Goal: Transaction & Acquisition: Purchase product/service

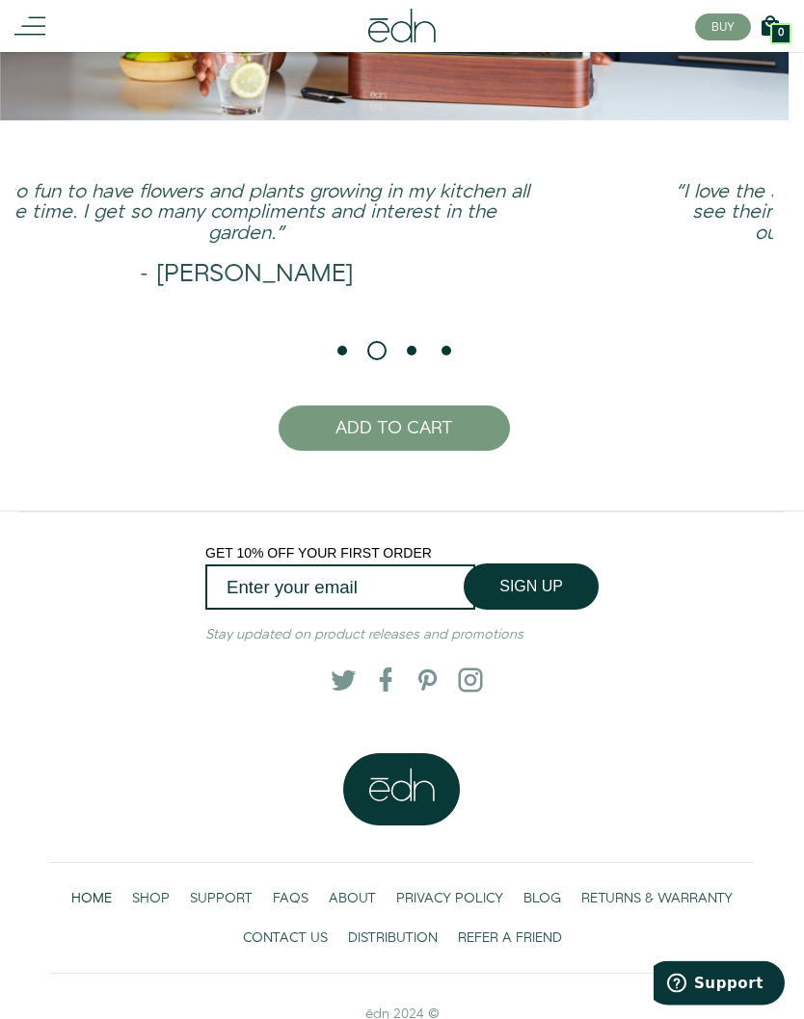
scroll to position [3398, 0]
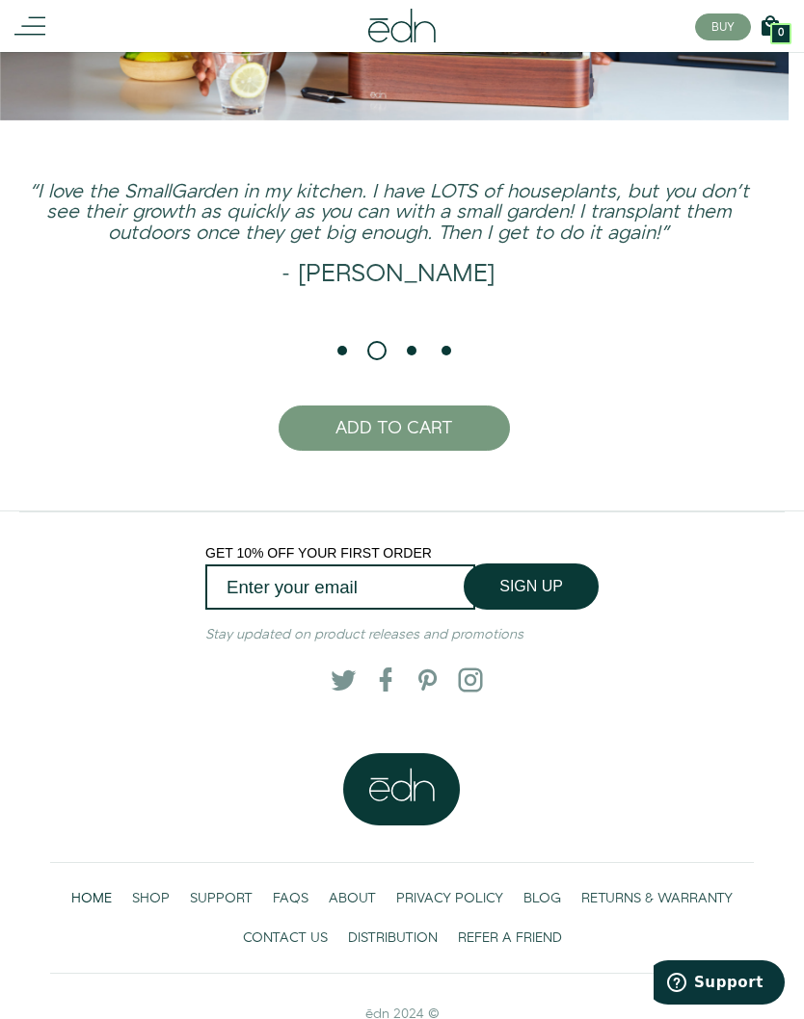
click at [159, 910] on span "SHOP" at bounding box center [151, 899] width 38 height 19
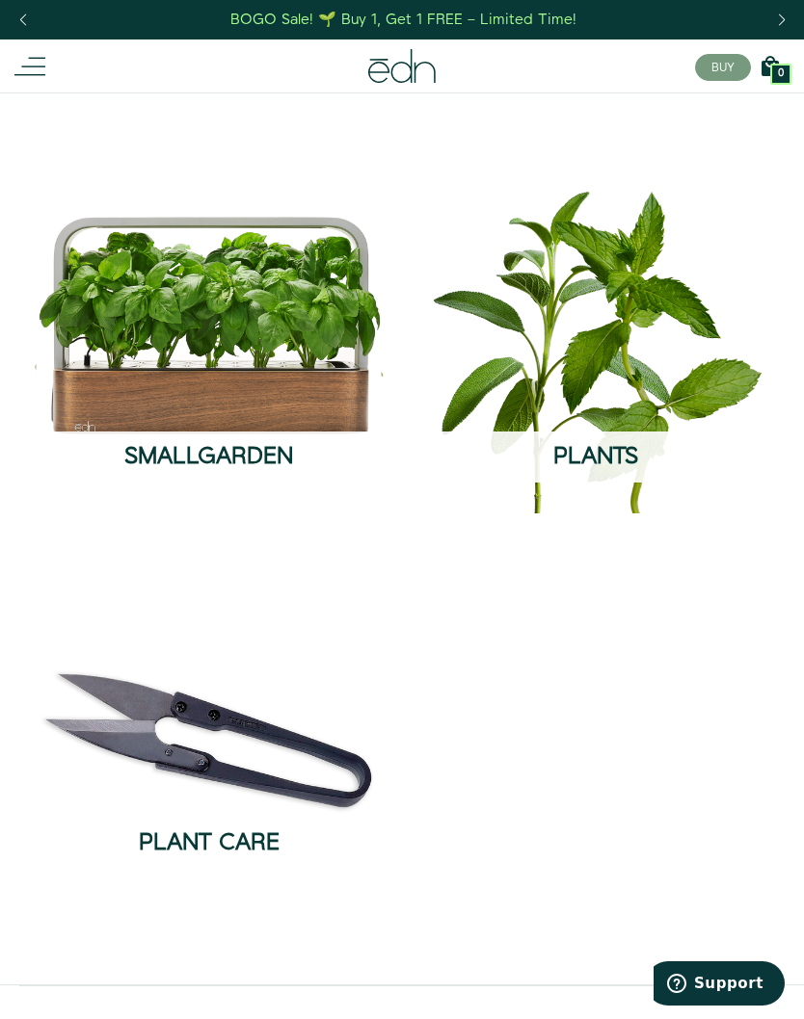
click at [280, 368] on img at bounding box center [209, 324] width 356 height 356
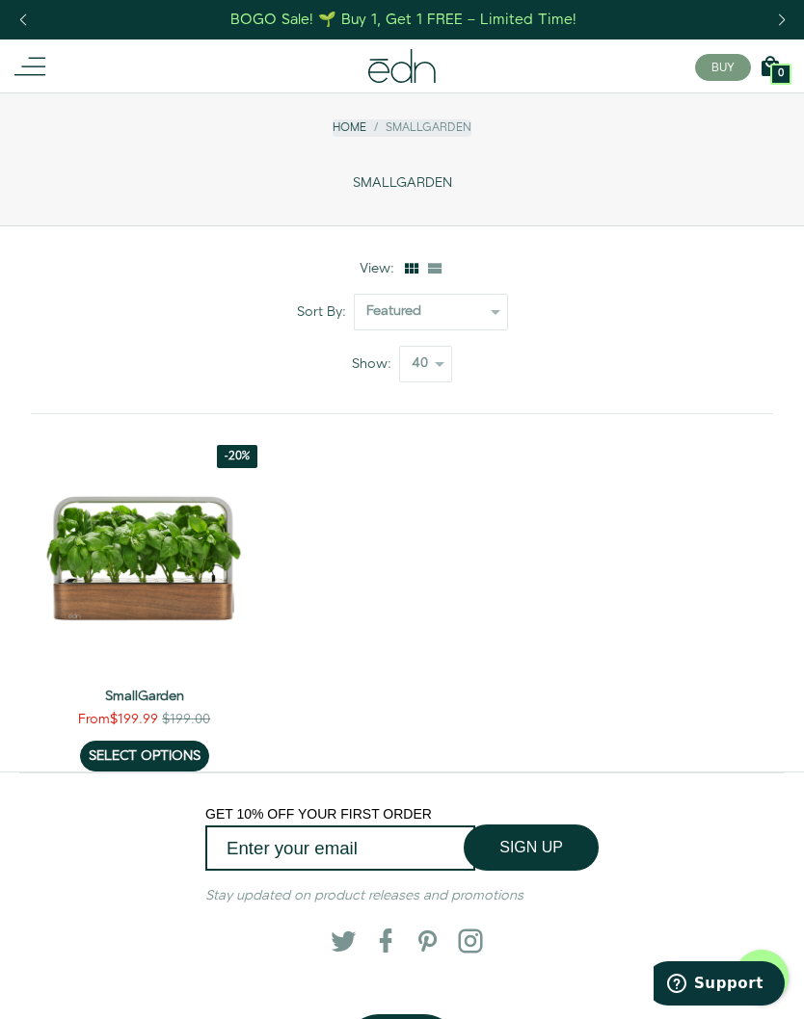
click at [188, 753] on link "SELECT OPTIONS" at bounding box center [144, 756] width 129 height 31
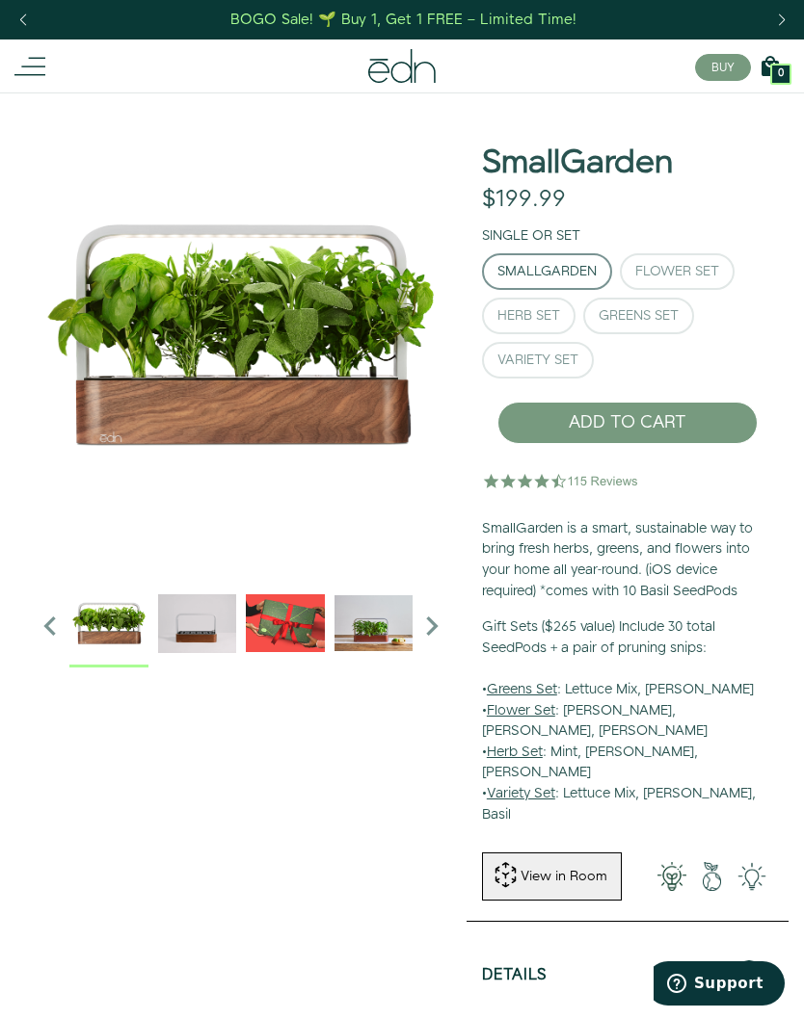
click at [548, 322] on div "Herb Set" at bounding box center [528, 315] width 63 height 13
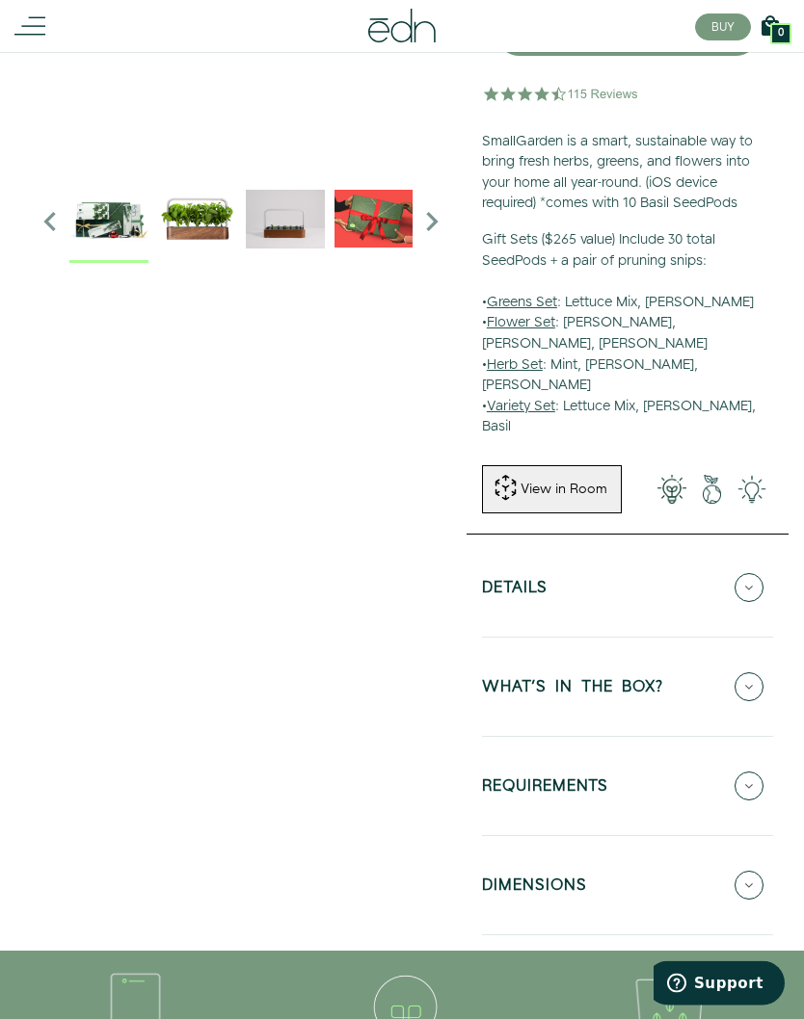
scroll to position [407, 0]
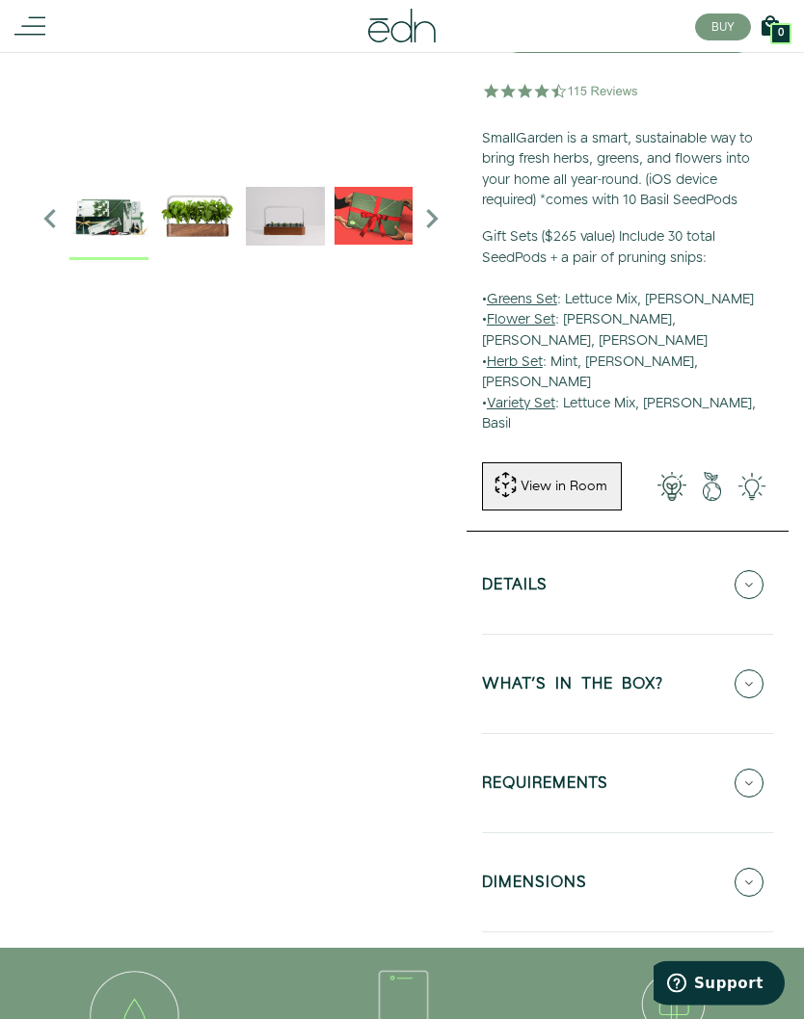
click at [753, 671] on icon at bounding box center [748, 685] width 29 height 29
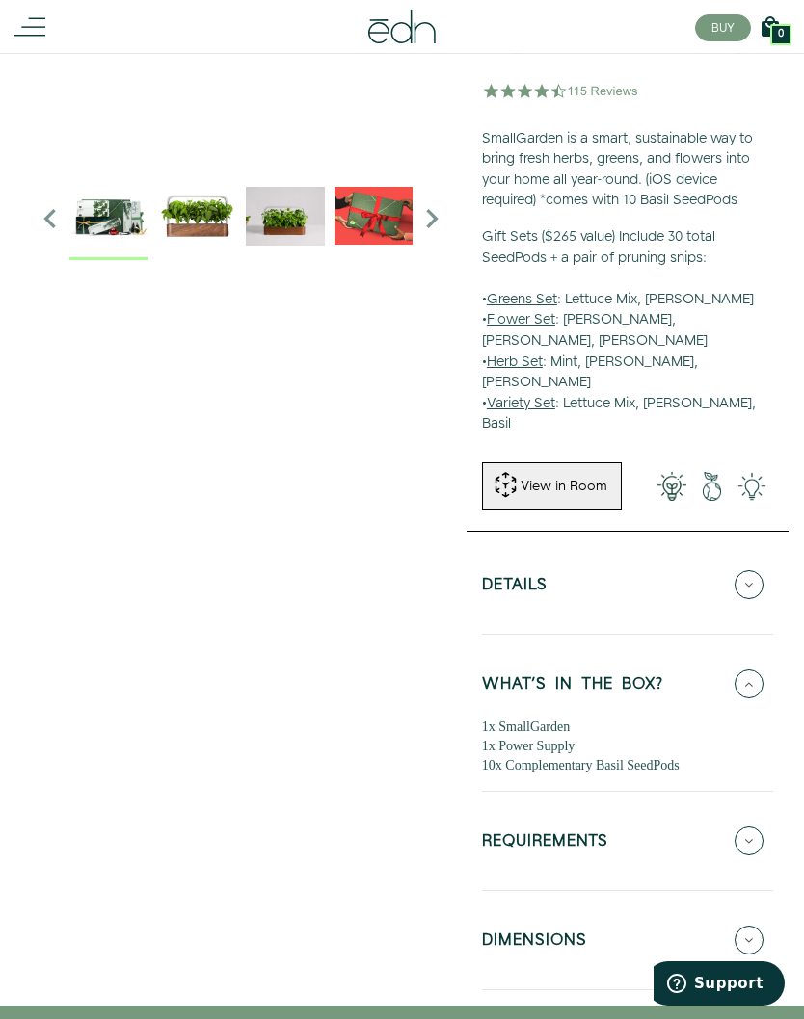
click at [688, 718] on div "1x SmallGarden 1x Power Supply 10x Complementary Basil SeedPods" at bounding box center [627, 747] width 291 height 58
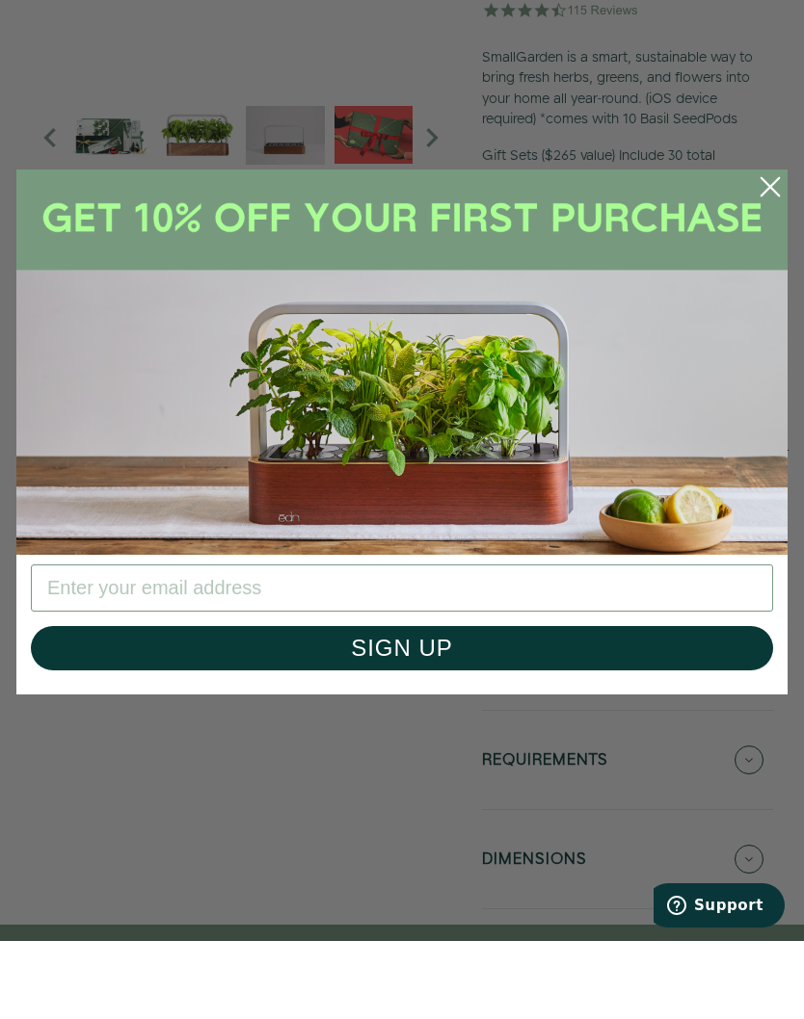
scroll to position [488, 0]
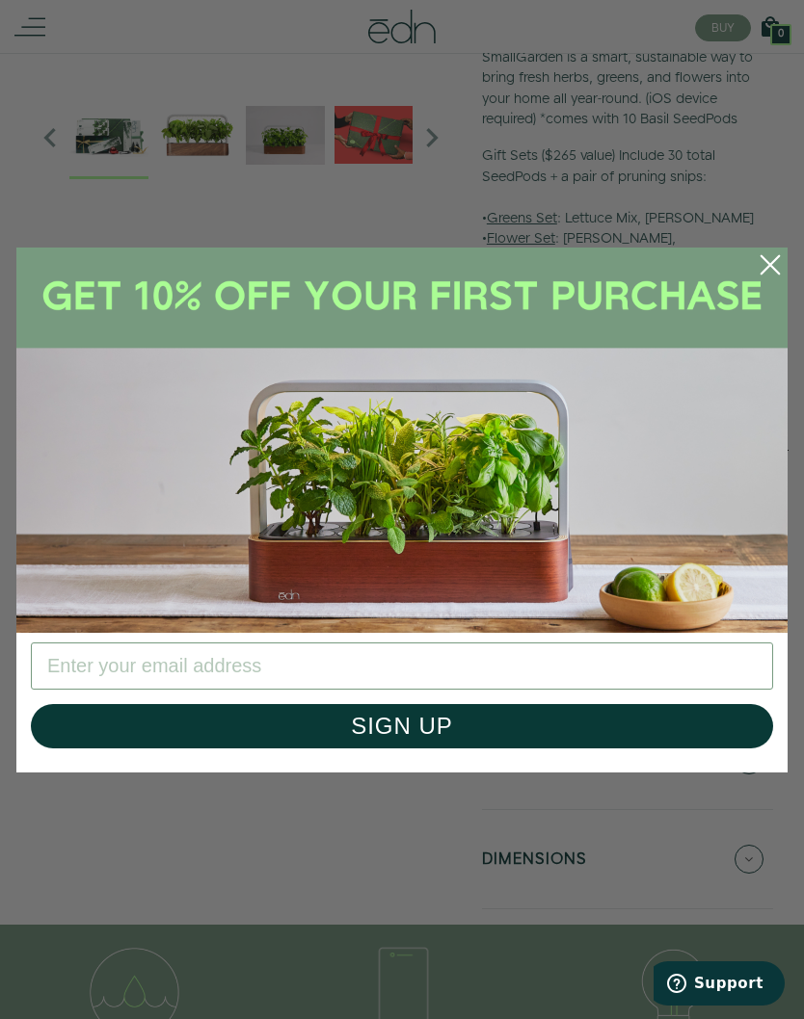
click at [766, 286] on circle "Close dialog" at bounding box center [770, 265] width 42 height 42
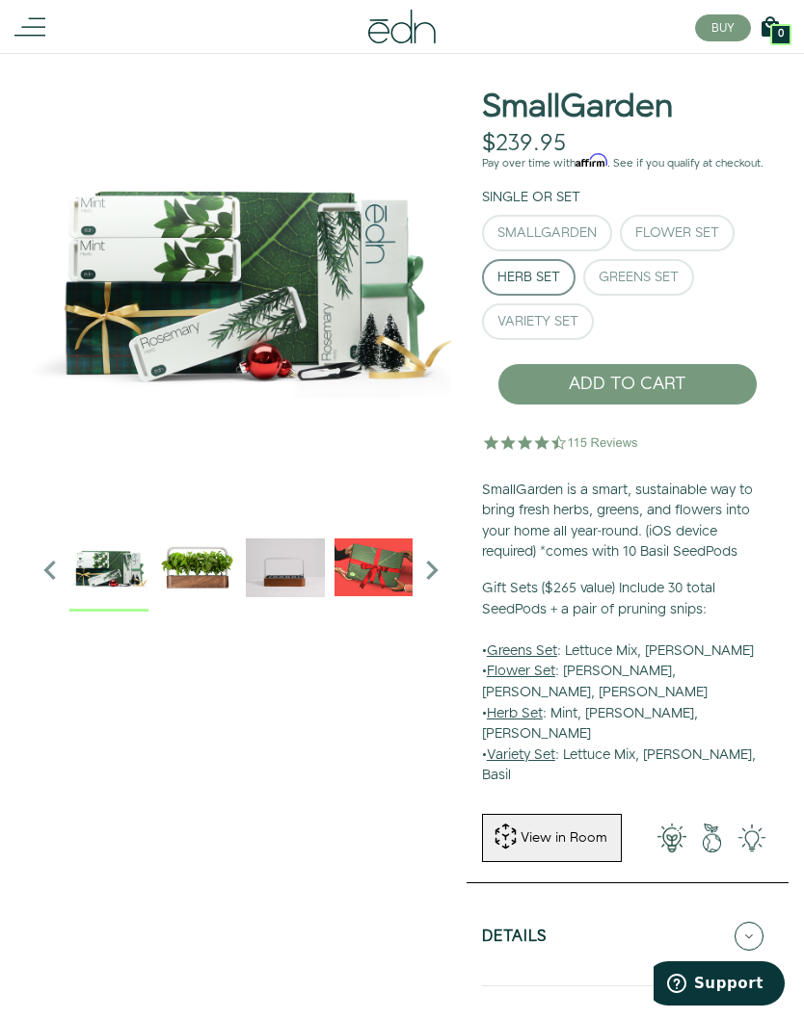
scroll to position [0, 0]
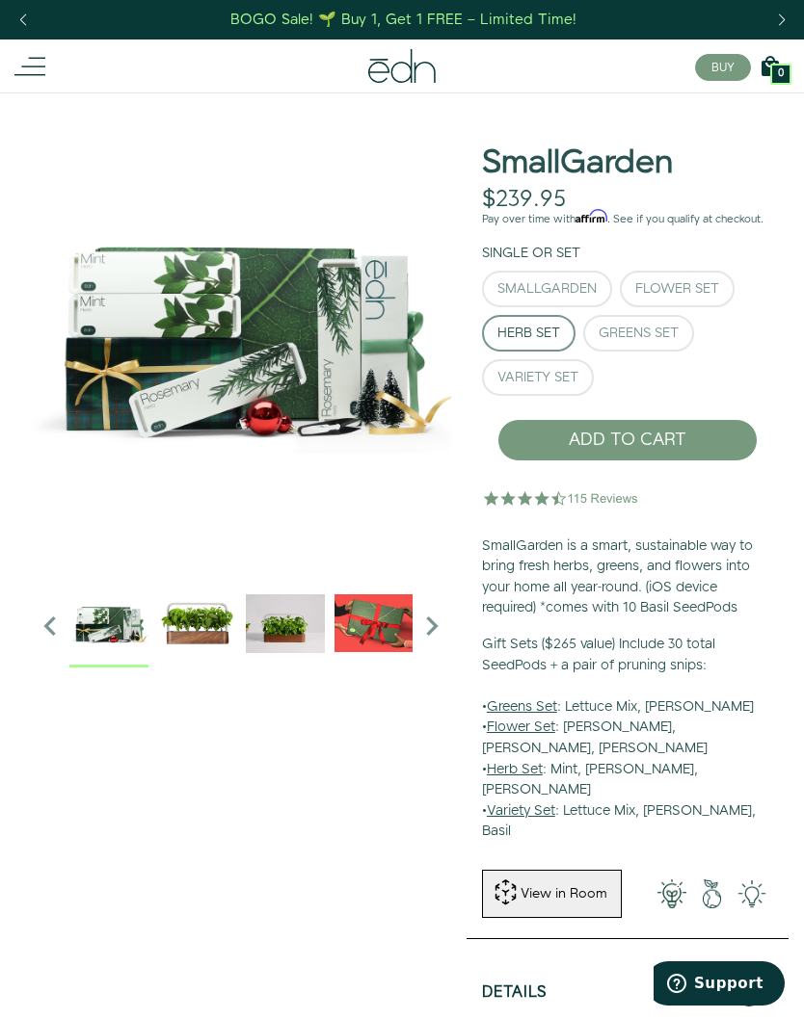
click at [40, 62] on icon at bounding box center [29, 66] width 31 height 31
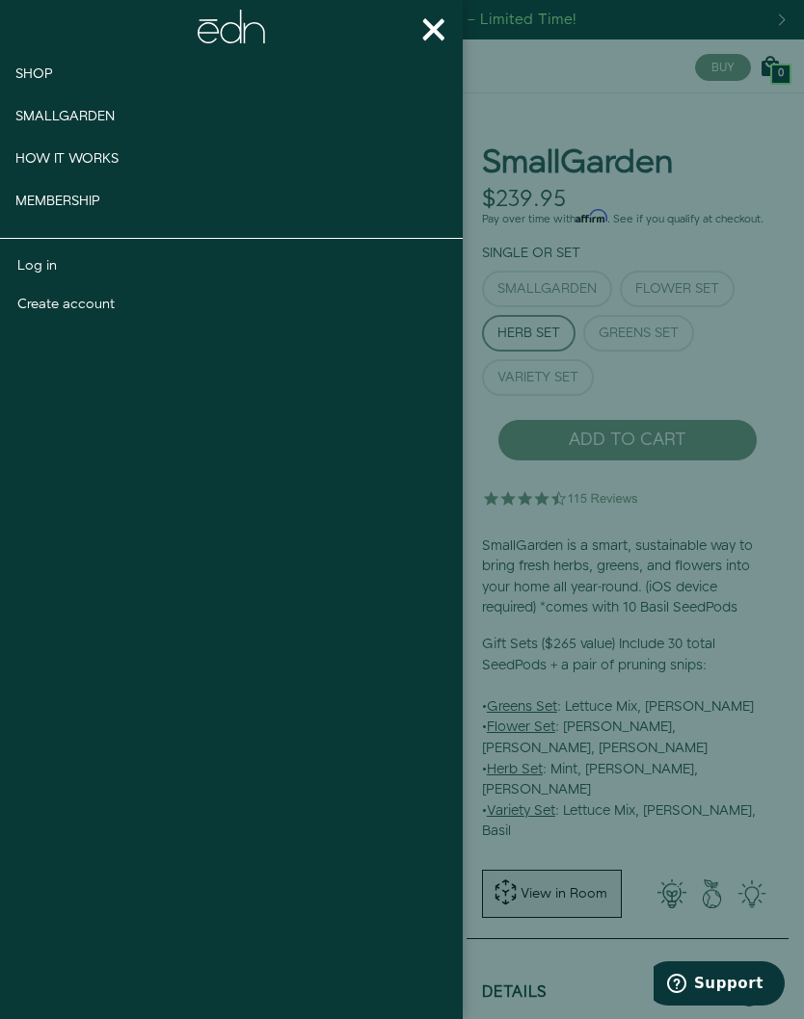
click at [119, 126] on link "Smallgarden" at bounding box center [67, 116] width 134 height 42
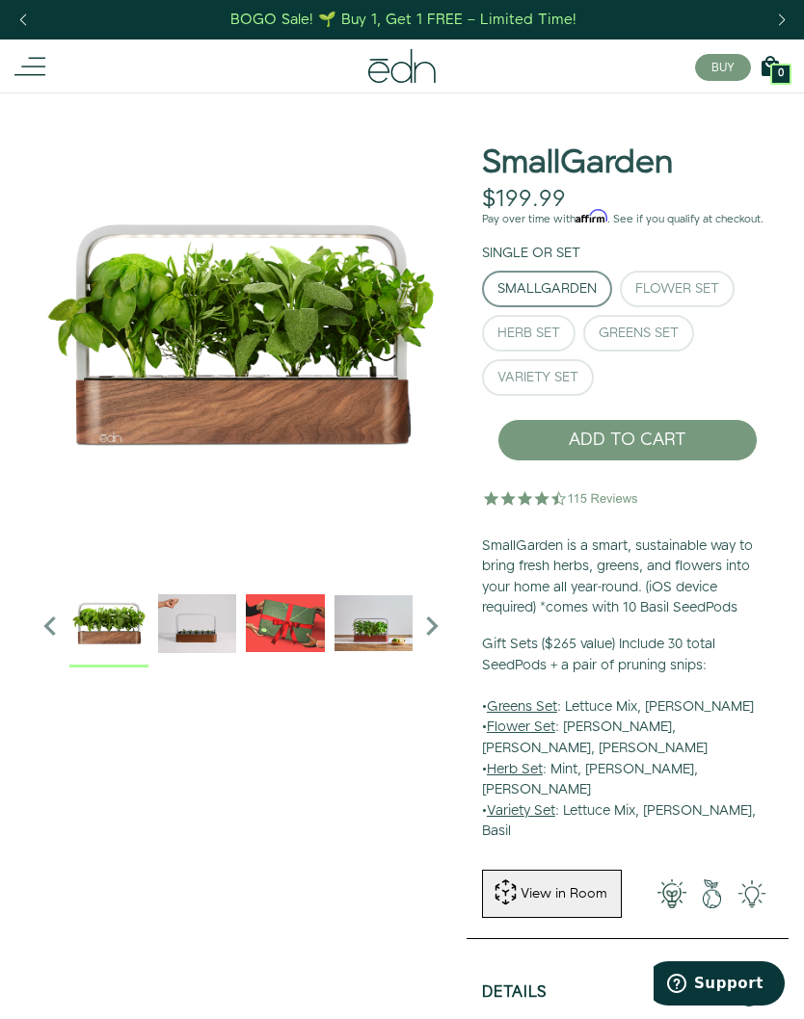
click at [35, 10] on div "Previous slide" at bounding box center [23, 20] width 26 height 42
click at [52, 60] on div at bounding box center [130, 66] width 232 height 31
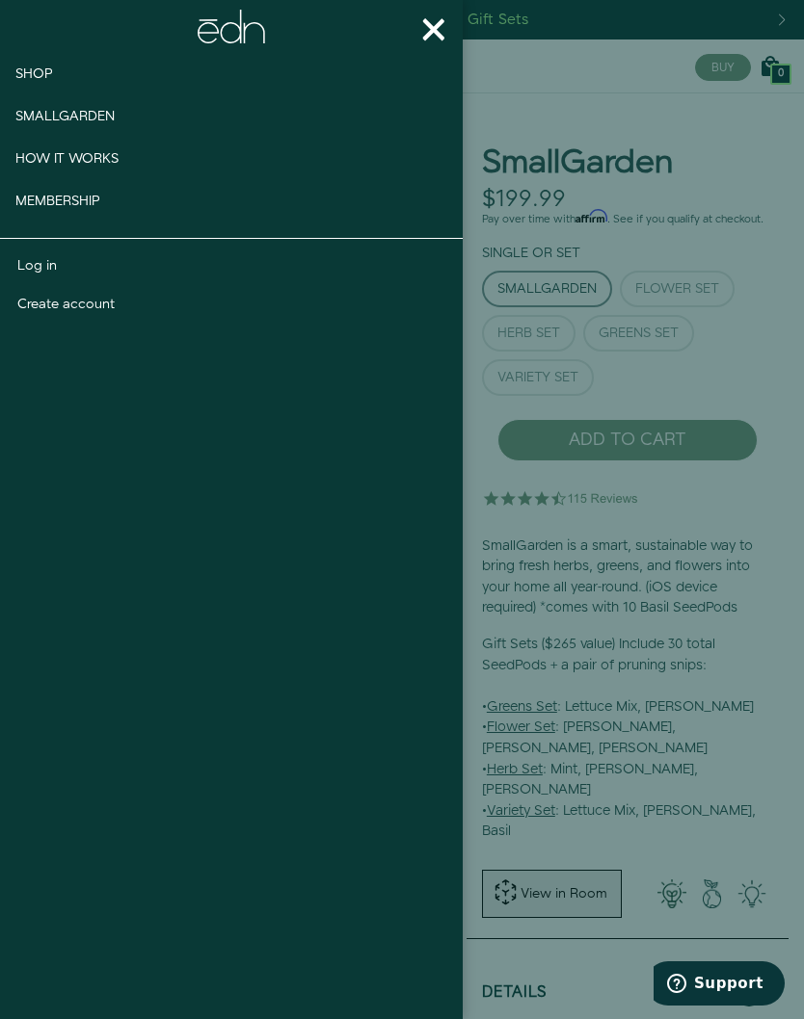
click at [62, 70] on link "Shop" at bounding box center [67, 74] width 134 height 42
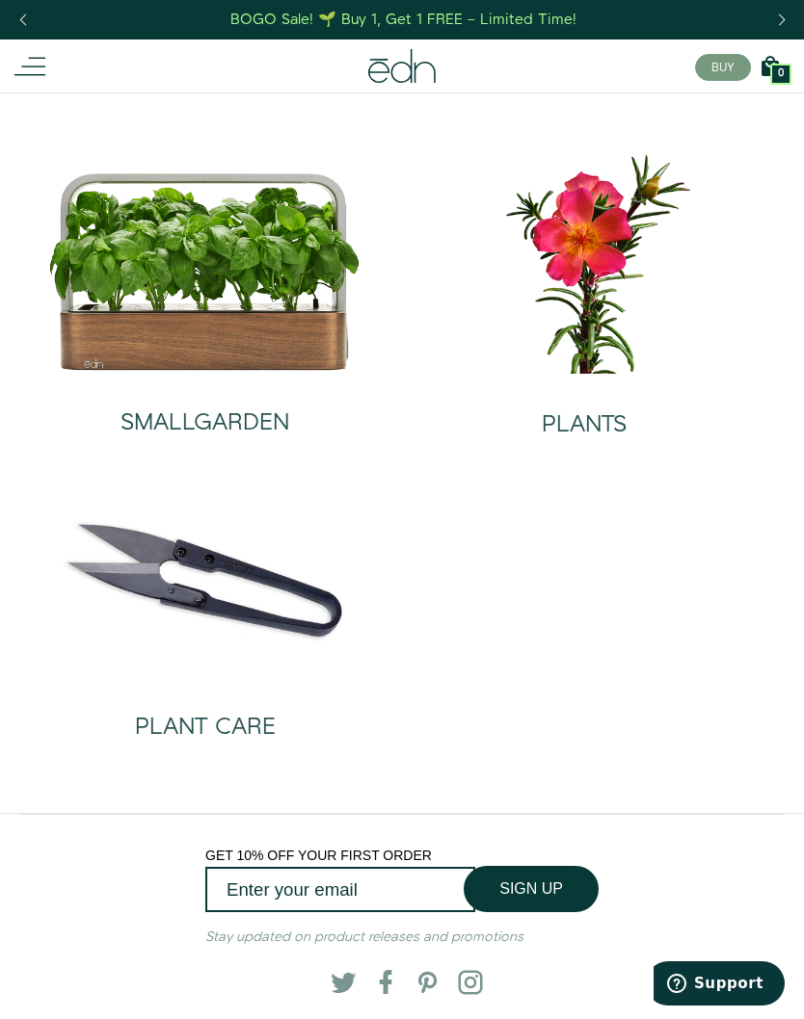
scroll to position [9, 0]
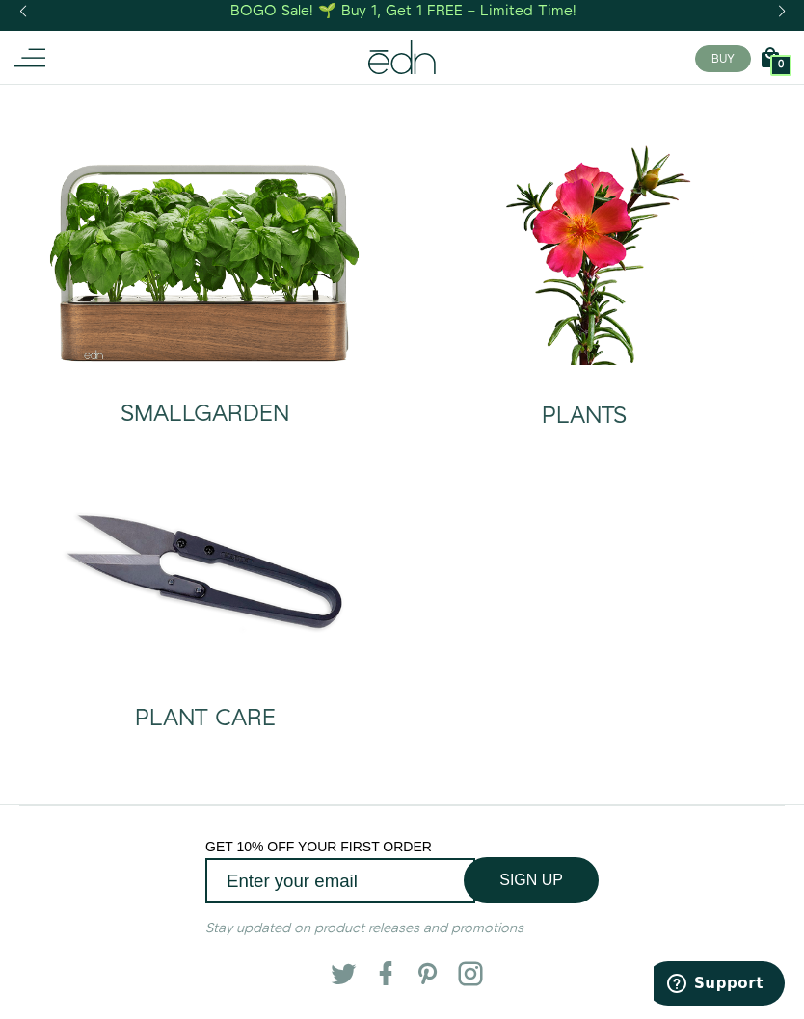
click at [598, 423] on h2 "PLANTS" at bounding box center [583, 416] width 85 height 25
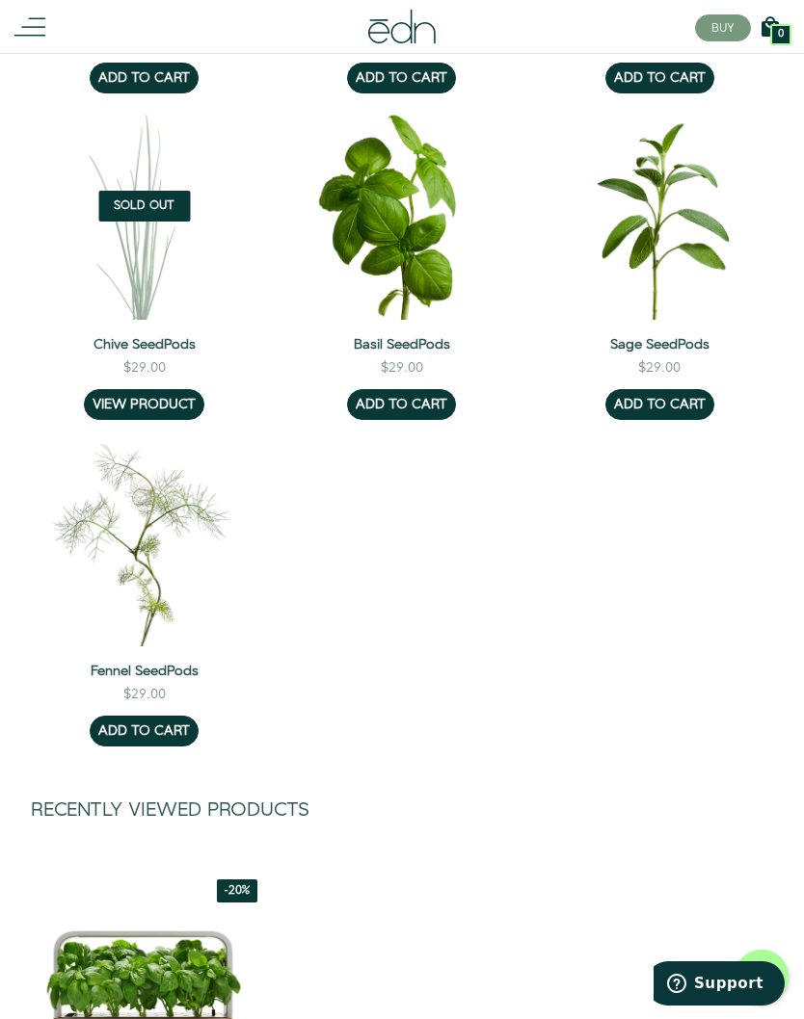
scroll to position [2371, 0]
